Goal: Task Accomplishment & Management: Complete application form

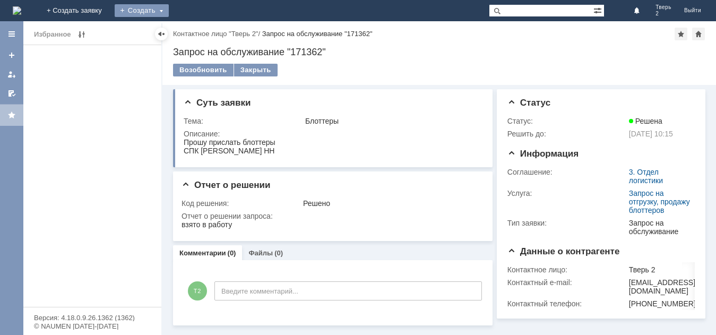
click at [169, 10] on div "Создать" at bounding box center [142, 10] width 54 height 13
click at [169, 12] on div "Создать" at bounding box center [142, 10] width 54 height 13
click at [169, 10] on div "Создать" at bounding box center [142, 10] width 54 height 13
drag, startPoint x: 204, startPoint y: 25, endPoint x: 210, endPoint y: 25, distance: 5.8
click at [200, 25] on div "Заявка" at bounding box center [157, 31] width 85 height 17
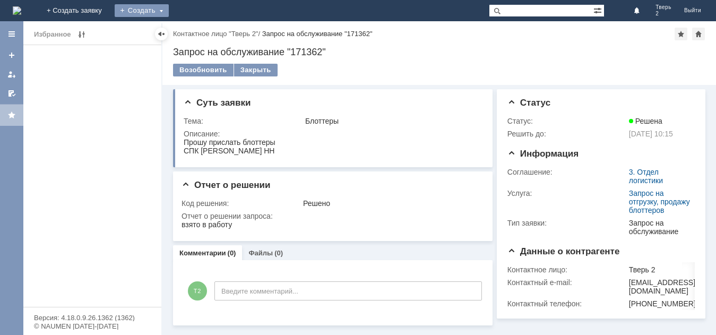
click at [169, 13] on div "Создать" at bounding box center [142, 10] width 54 height 13
click at [169, 12] on div "Создать" at bounding box center [142, 10] width 54 height 13
click at [197, 33] on link "Заявка" at bounding box center [157, 31] width 81 height 13
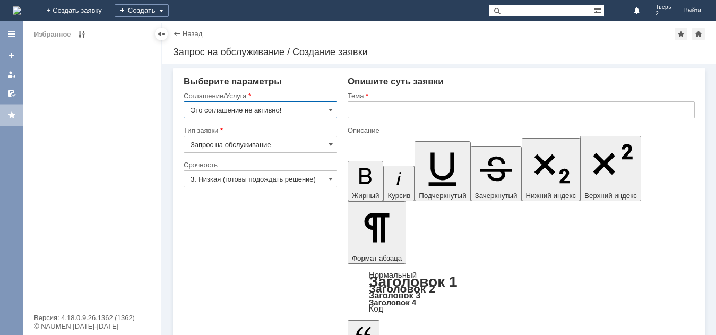
click at [335, 111] on input "Это соглашение не активно!" at bounding box center [260, 109] width 153 height 17
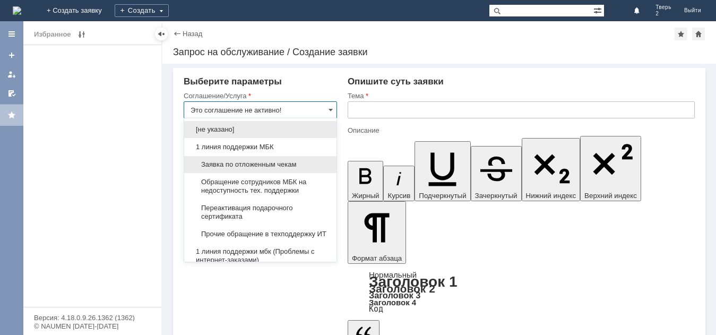
click at [277, 160] on span "Заявка по отложенным чекам" at bounding box center [261, 164] width 140 height 8
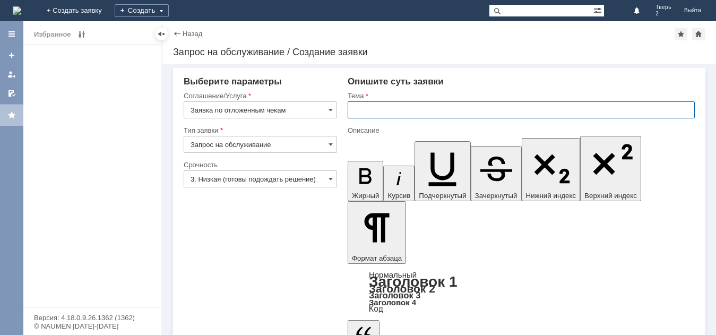
click at [390, 111] on input "text" at bounding box center [521, 109] width 347 height 17
type input "Заявка по отложенным чекам"
type input "оч"
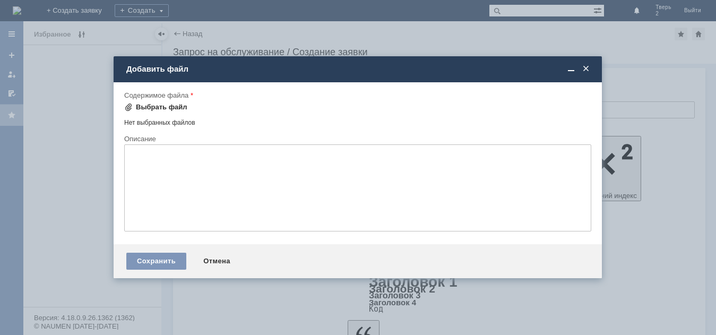
click at [137, 105] on div "Выбрать файл" at bounding box center [161, 107] width 51 height 8
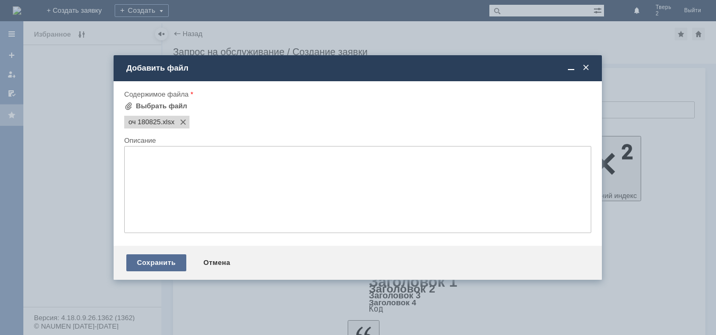
click at [156, 259] on div "Сохранить" at bounding box center [156, 262] width 60 height 17
